Goal: Information Seeking & Learning: Learn about a topic

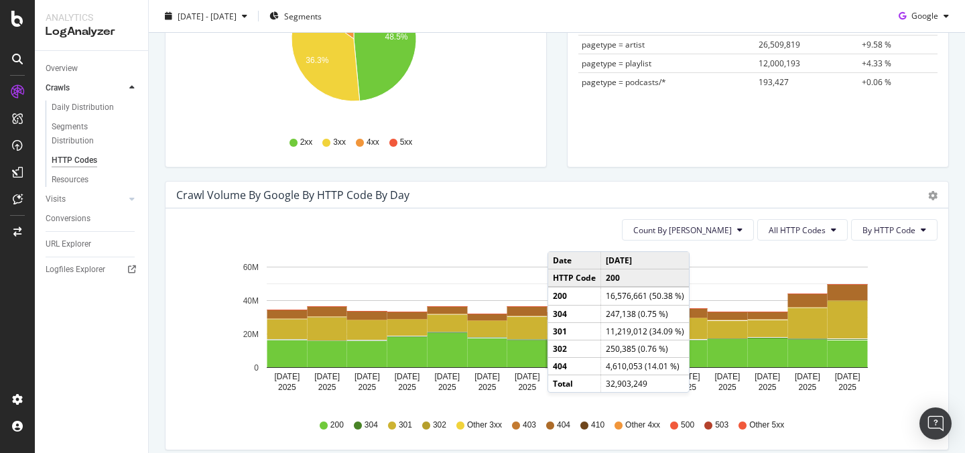
scroll to position [416, 0]
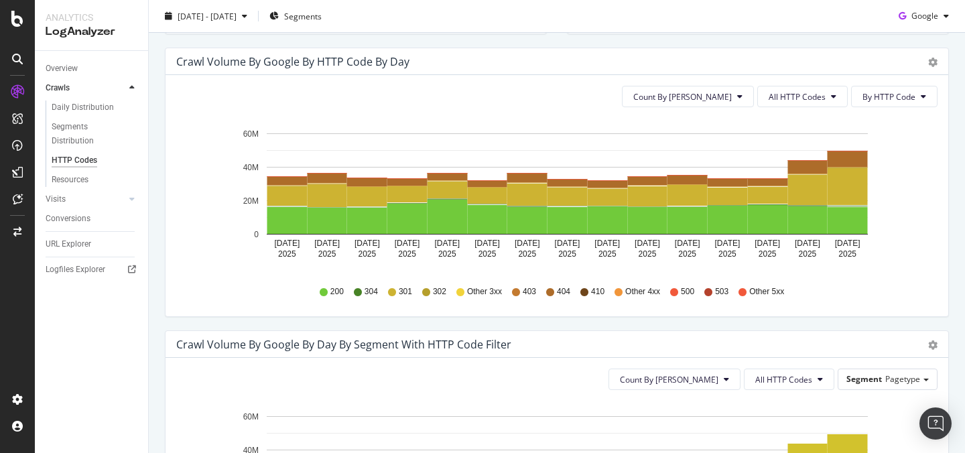
click at [456, 291] on icon at bounding box center [460, 292] width 8 height 8
click at [467, 294] on span "Other 3xx" at bounding box center [484, 291] width 35 height 11
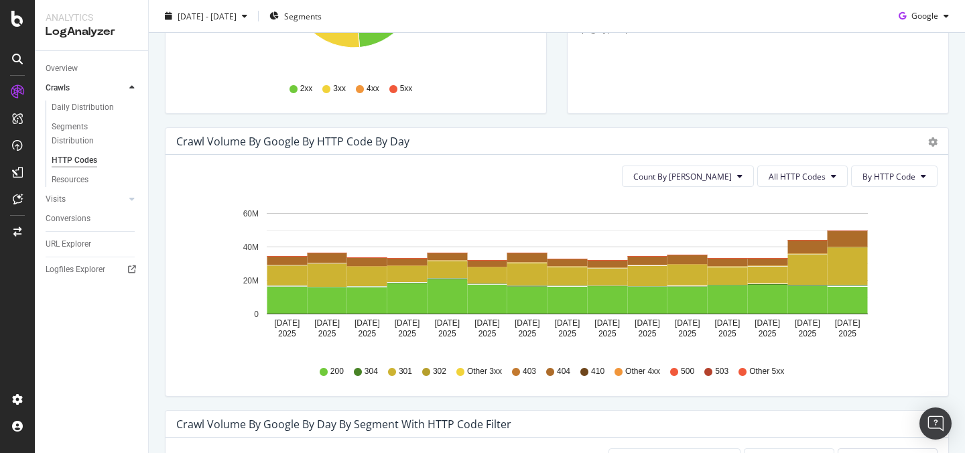
scroll to position [328, 0]
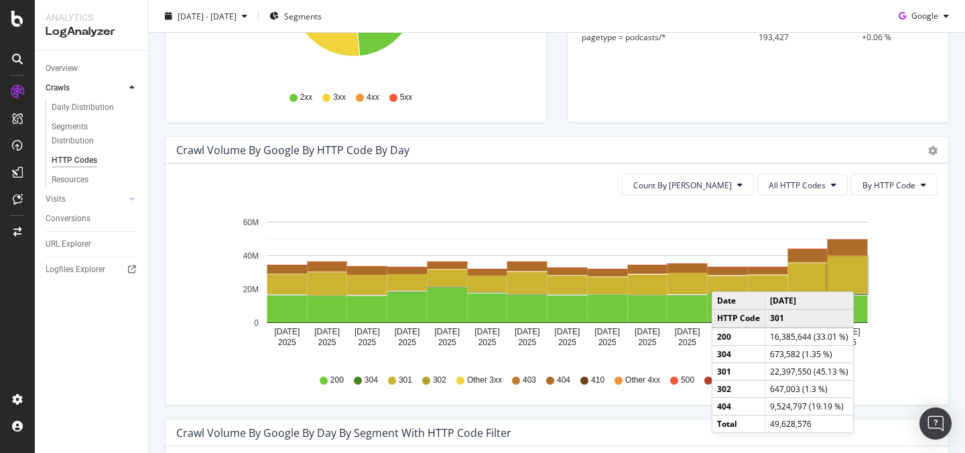
click at [857, 278] on rect "A chart." at bounding box center [848, 275] width 40 height 37
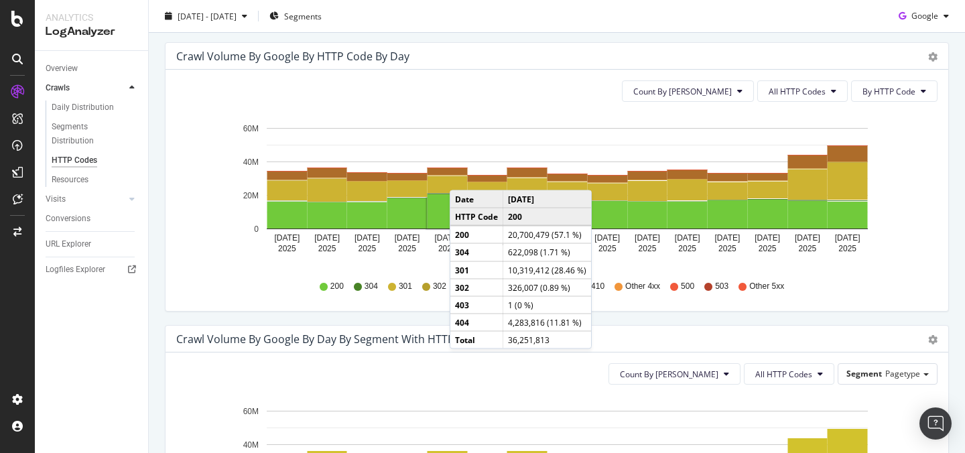
scroll to position [422, 0]
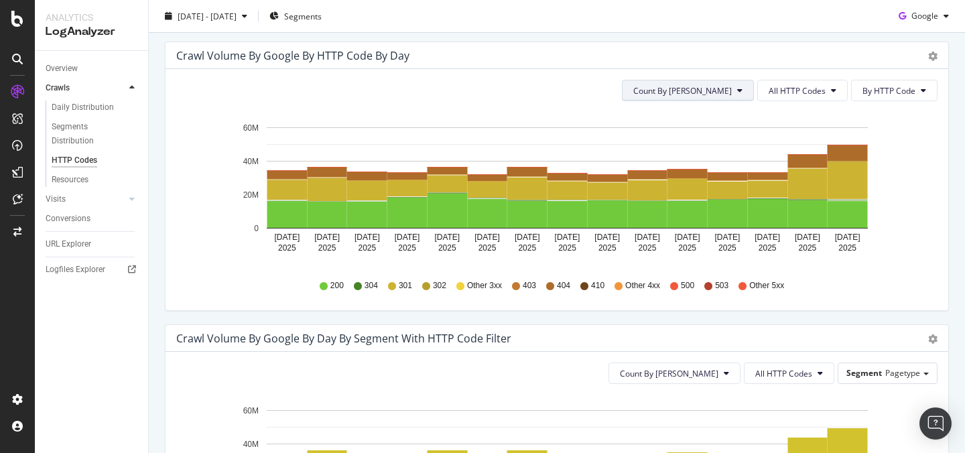
click at [704, 92] on span "Count By [PERSON_NAME]" at bounding box center [682, 90] width 99 height 11
click at [613, 114] on icon "[DATE] [DATE] [DATE] [DATE] [DATE] [DATE] [DATE] [DATE] [DATE] [DATE] [DATE] [D…" at bounding box center [551, 189] width 751 height 155
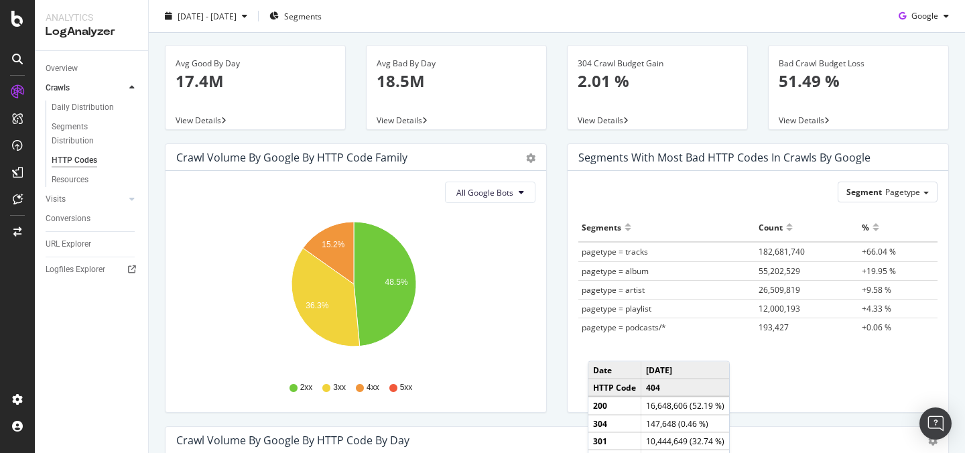
scroll to position [0, 0]
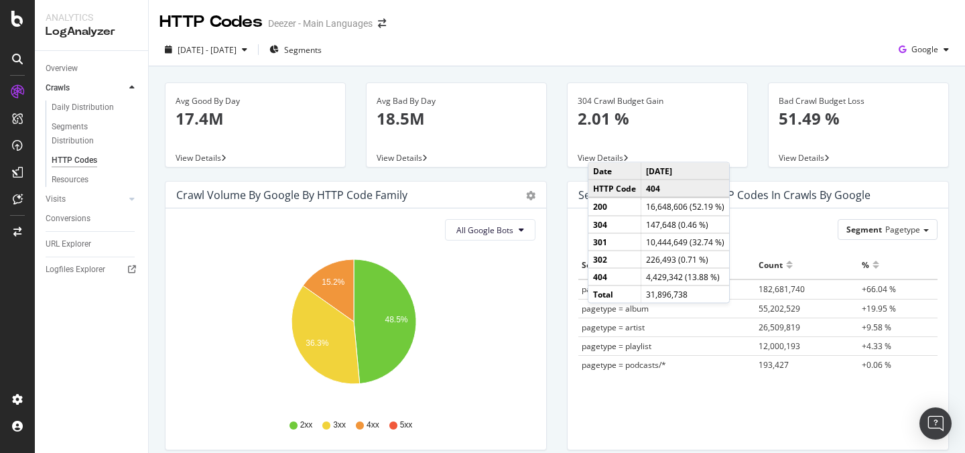
click at [550, 87] on div "Avg Bad By Day 18.5M View Details" at bounding box center [456, 131] width 201 height 99
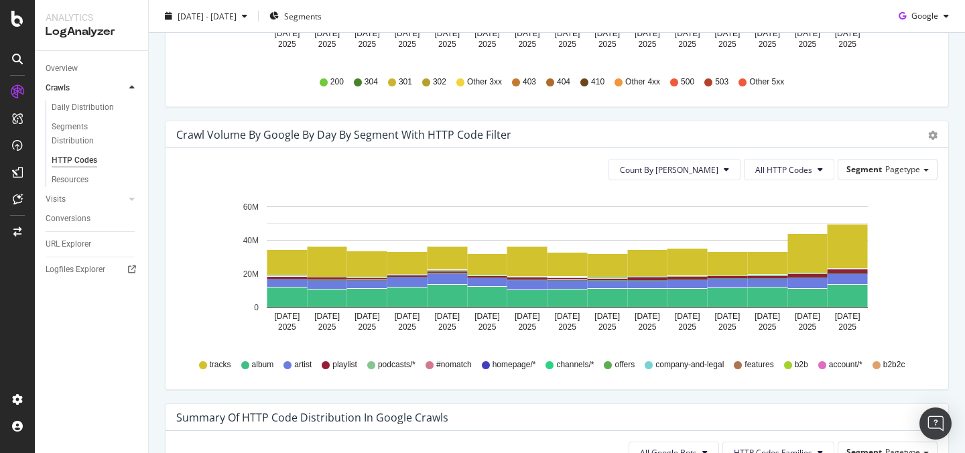
scroll to position [627, 0]
